Goal: Entertainment & Leisure: Consume media (video, audio)

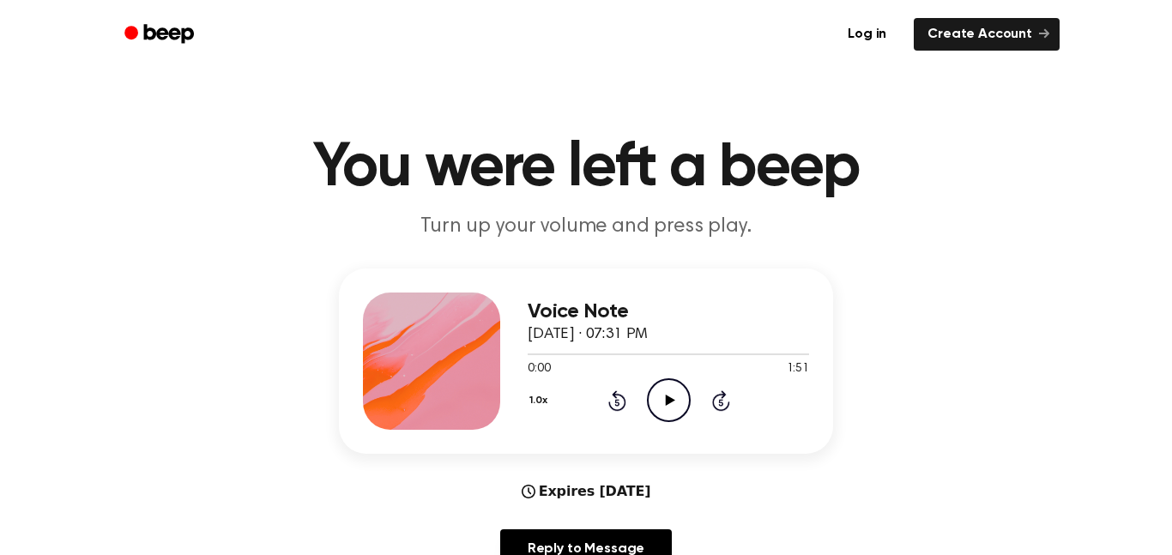
click at [664, 407] on icon "Play Audio" at bounding box center [669, 400] width 44 height 44
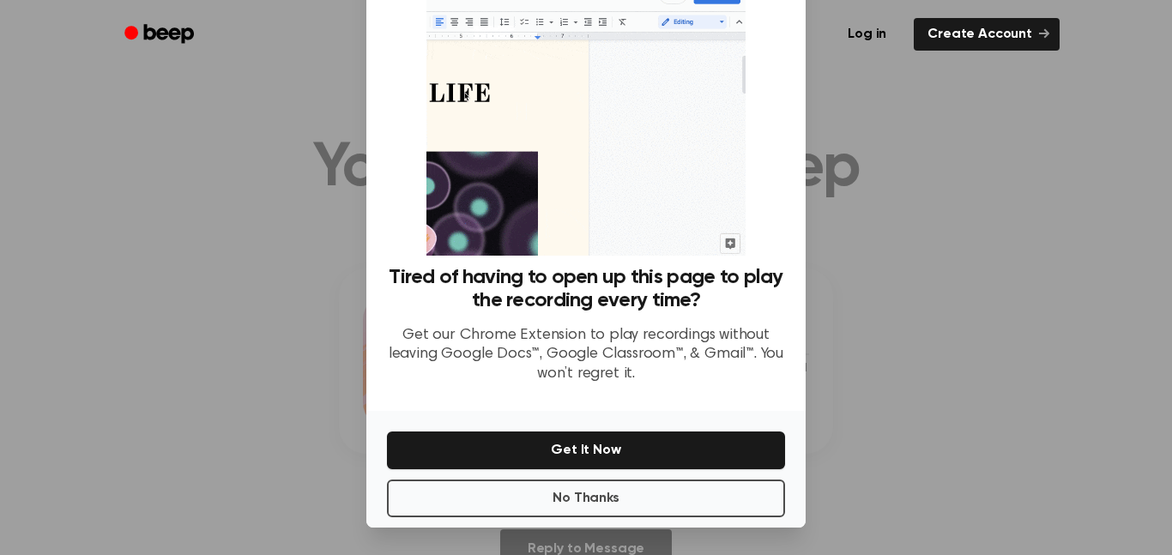
scroll to position [45, 0]
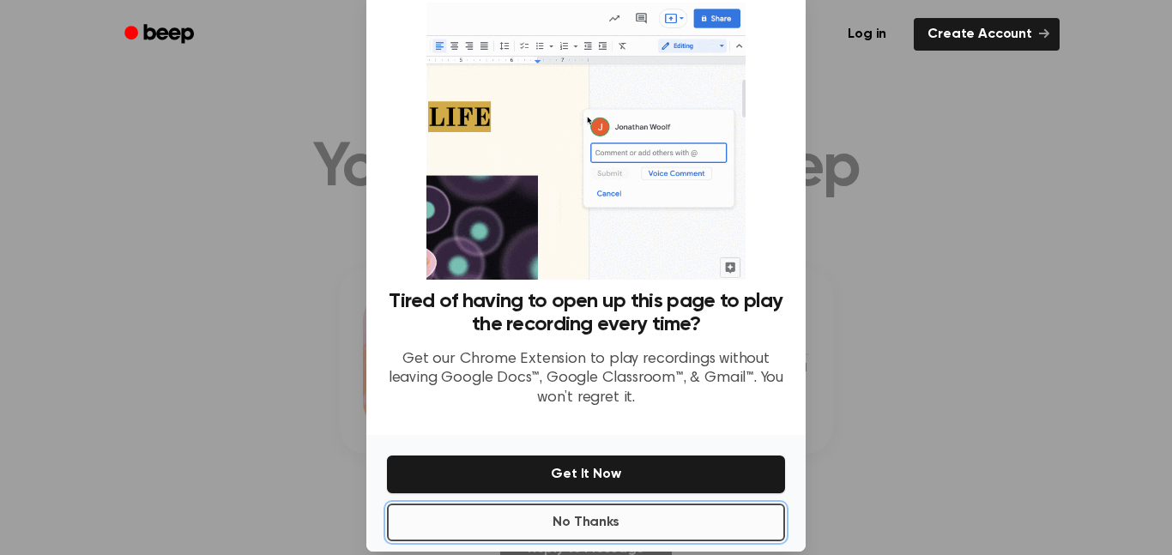
click at [633, 523] on button "No Thanks" at bounding box center [586, 523] width 398 height 38
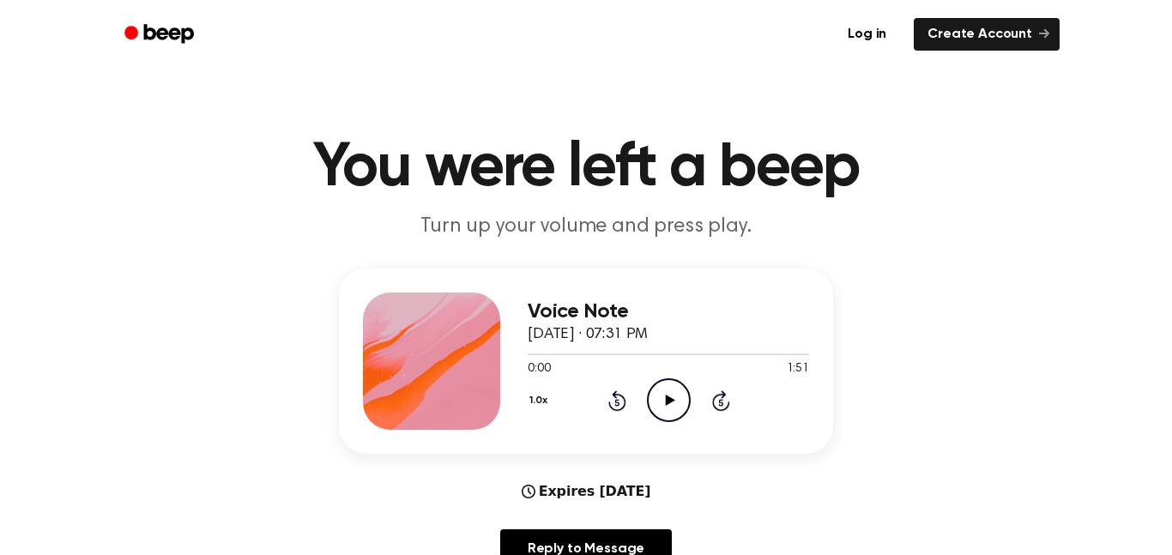
click at [663, 417] on icon "Play Audio" at bounding box center [669, 400] width 44 height 44
click at [622, 413] on div "1.0x Rewind 5 seconds Pause Audio Skip 5 seconds" at bounding box center [668, 400] width 281 height 44
click at [617, 402] on icon at bounding box center [616, 402] width 4 height 7
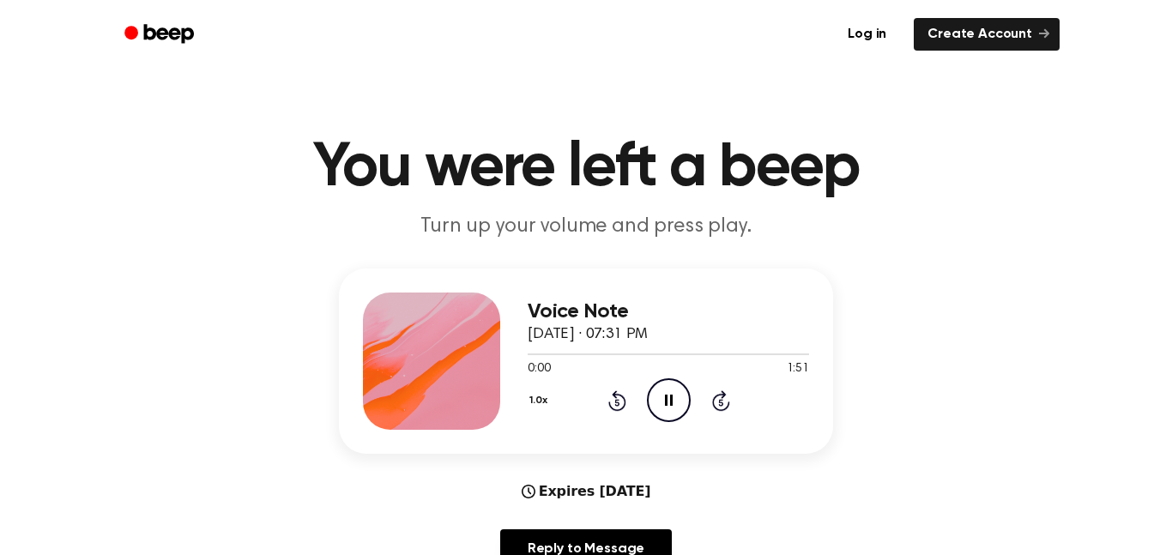
click at [617, 402] on icon at bounding box center [616, 402] width 4 height 7
click at [624, 404] on icon at bounding box center [617, 400] width 18 height 21
click at [626, 410] on div "1.0x Rewind 5 seconds Pause Audio Skip 5 seconds" at bounding box center [668, 400] width 281 height 44
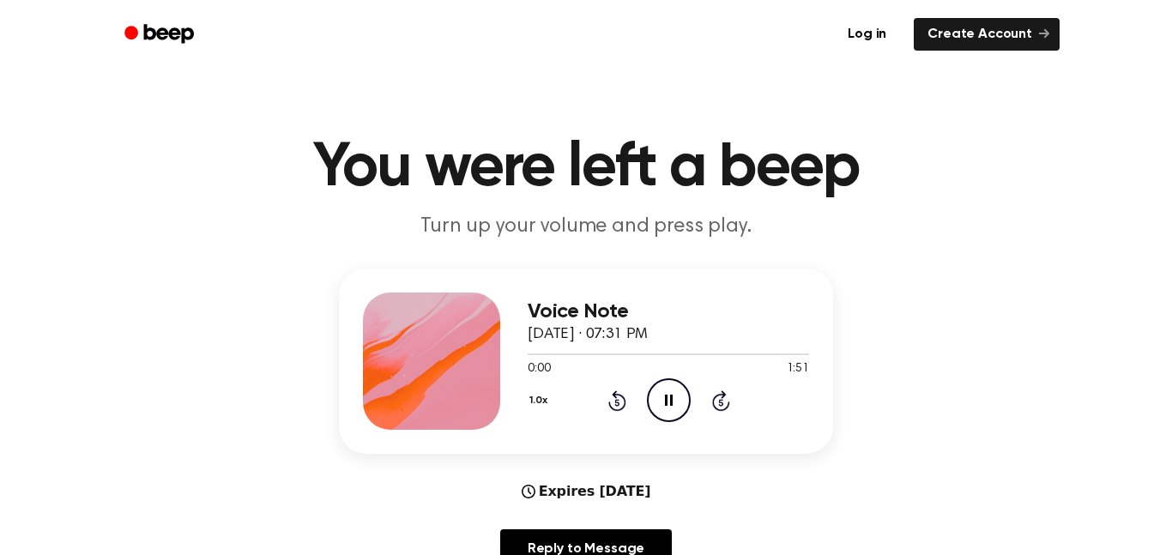
click at [617, 402] on icon at bounding box center [616, 402] width 4 height 7
click at [676, 403] on icon "Pause Audio" at bounding box center [669, 400] width 44 height 44
click at [623, 412] on div "1.0x Rewind 5 seconds Play Audio Skip 5 seconds" at bounding box center [668, 400] width 281 height 44
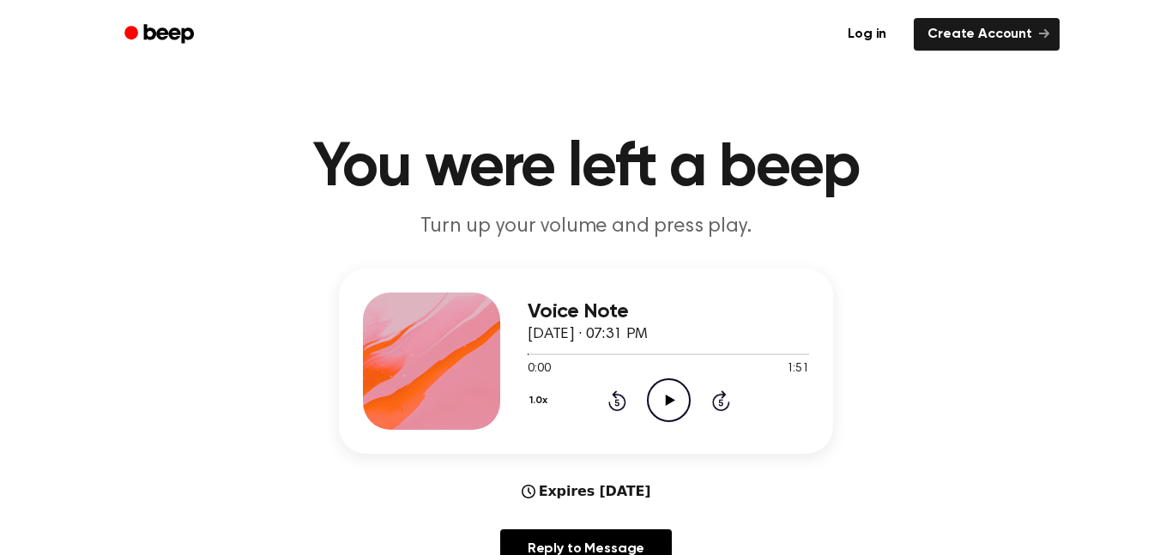
click at [617, 410] on icon at bounding box center [617, 400] width 18 height 21
click at [618, 408] on icon "Rewind 5 seconds" at bounding box center [617, 401] width 19 height 22
click at [685, 410] on icon "Play Audio" at bounding box center [669, 400] width 44 height 44
click at [651, 410] on icon "Pause Audio" at bounding box center [669, 400] width 44 height 44
click at [656, 411] on icon "Play Audio" at bounding box center [669, 400] width 44 height 44
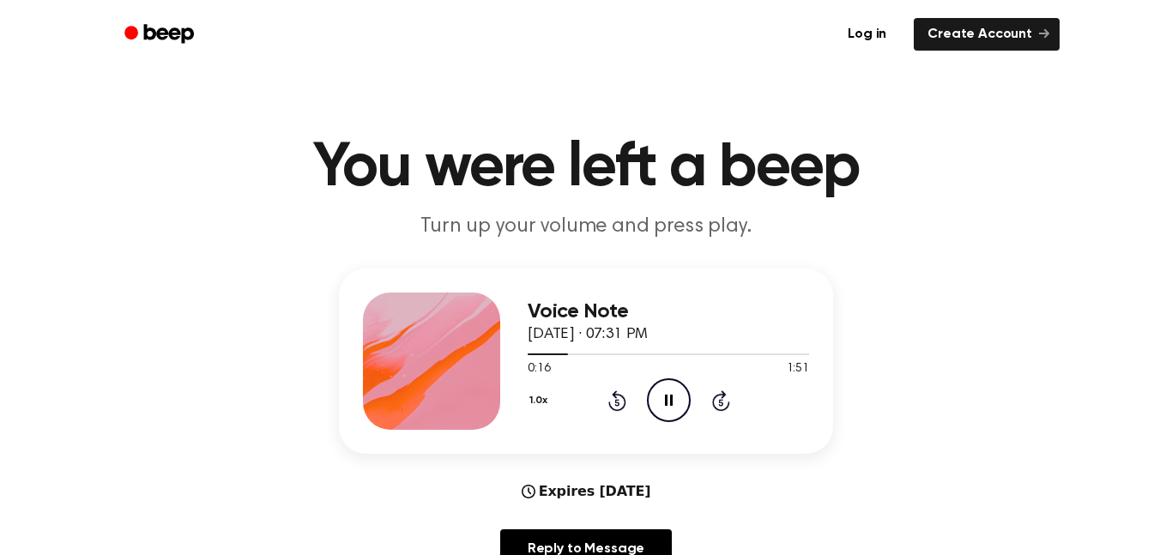
click at [617, 402] on icon at bounding box center [616, 402] width 4 height 7
click at [617, 403] on icon "Rewind 5 seconds" at bounding box center [617, 401] width 19 height 22
click at [641, 394] on div "1.0x Rewind 5 seconds Pause Audio Skip 5 seconds" at bounding box center [668, 400] width 281 height 44
click at [662, 414] on icon "Pause Audio" at bounding box center [669, 400] width 44 height 44
click at [615, 412] on div "1.0x Rewind 5 seconds Play Audio Skip 5 seconds" at bounding box center [668, 400] width 281 height 44
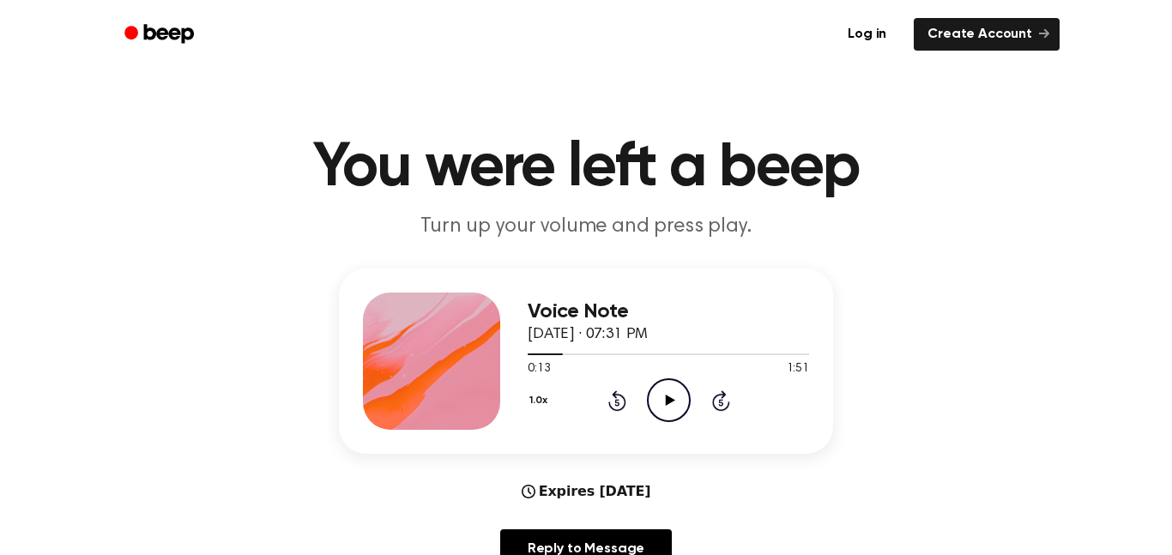
click at [617, 402] on icon at bounding box center [616, 402] width 4 height 7
click at [692, 314] on h3 "Voice Note" at bounding box center [668, 311] width 281 height 23
click at [617, 402] on icon at bounding box center [616, 402] width 4 height 7
click at [608, 399] on icon "Rewind 5 seconds" at bounding box center [617, 401] width 19 height 22
click at [656, 402] on icon "Play Audio" at bounding box center [669, 400] width 44 height 44
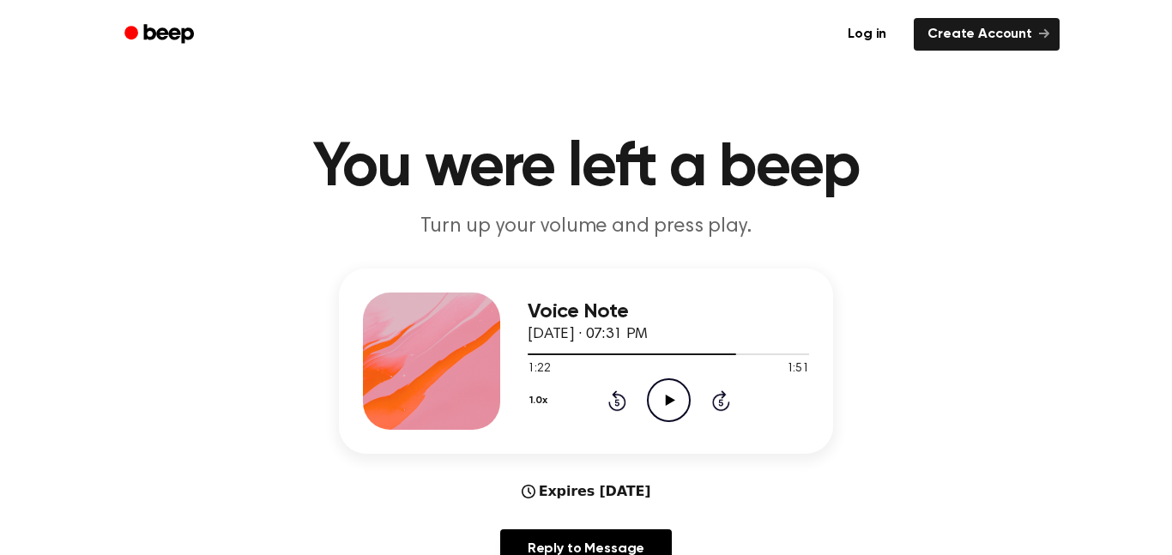
click at [608, 391] on icon "Rewind 5 seconds" at bounding box center [617, 401] width 19 height 22
click at [629, 427] on div "Voice Note [DATE] · 07:31 PM 1:17 1:51 Your browser does not support the [objec…" at bounding box center [668, 361] width 281 height 137
click at [650, 401] on icon "Play Audio" at bounding box center [669, 400] width 44 height 44
click at [608, 396] on icon "Rewind 5 seconds" at bounding box center [617, 401] width 19 height 22
click at [617, 402] on icon at bounding box center [616, 402] width 4 height 7
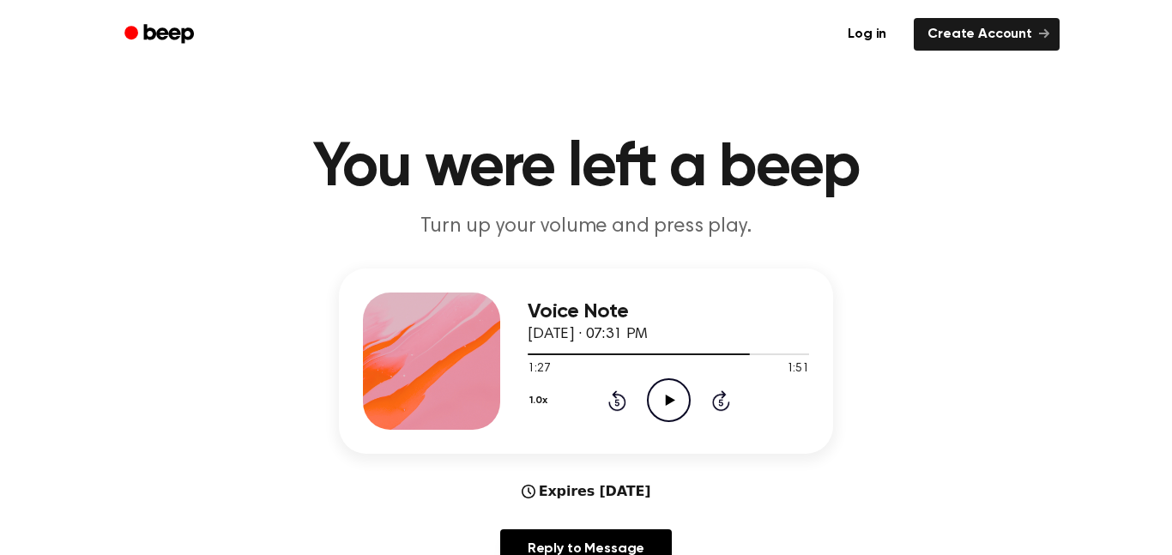
click at [612, 402] on icon "Rewind 5 seconds" at bounding box center [617, 401] width 19 height 22
click at [674, 412] on icon "Play Audio" at bounding box center [669, 400] width 44 height 44
click at [612, 401] on icon "Rewind 5 seconds" at bounding box center [617, 401] width 19 height 22
click at [608, 398] on icon "Rewind 5 seconds" at bounding box center [617, 401] width 19 height 22
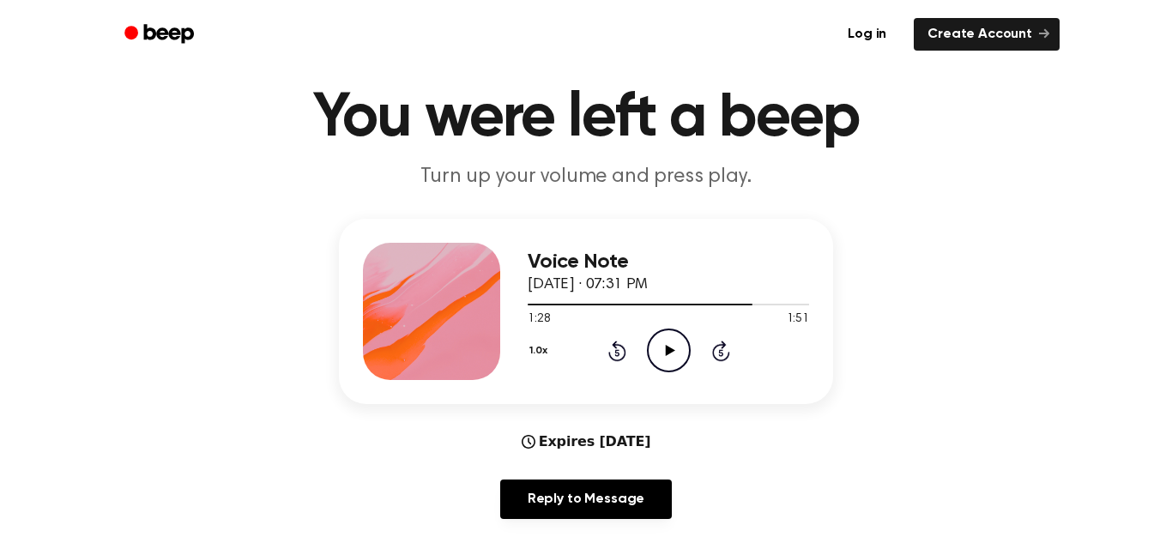
scroll to position [98, 0]
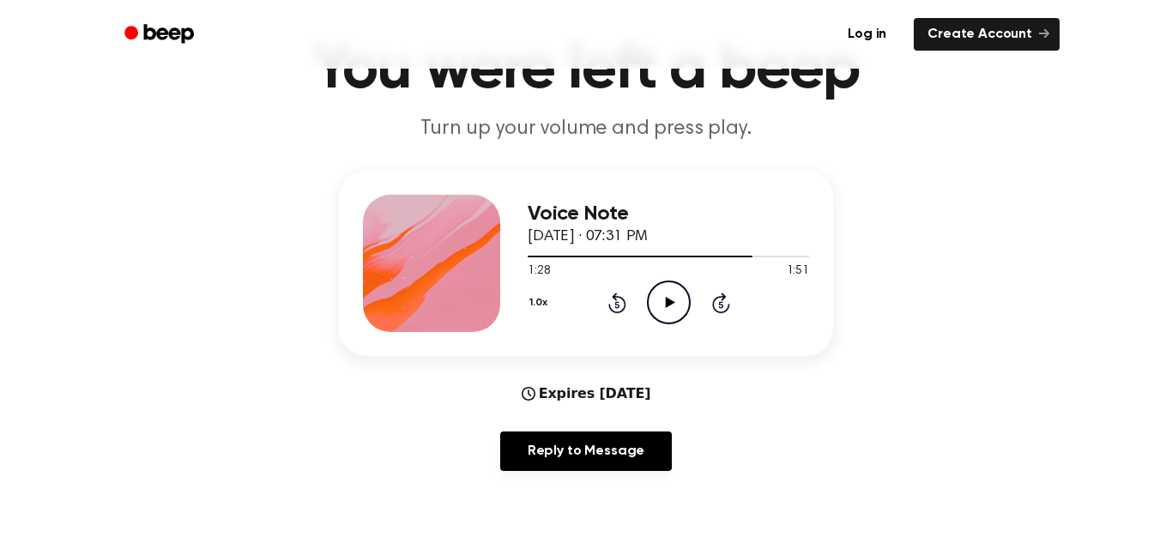
click at [617, 306] on icon "Rewind 5 seconds" at bounding box center [617, 303] width 19 height 22
click at [654, 299] on icon "Play Audio" at bounding box center [669, 303] width 44 height 44
